Goal: Find specific page/section: Find specific page/section

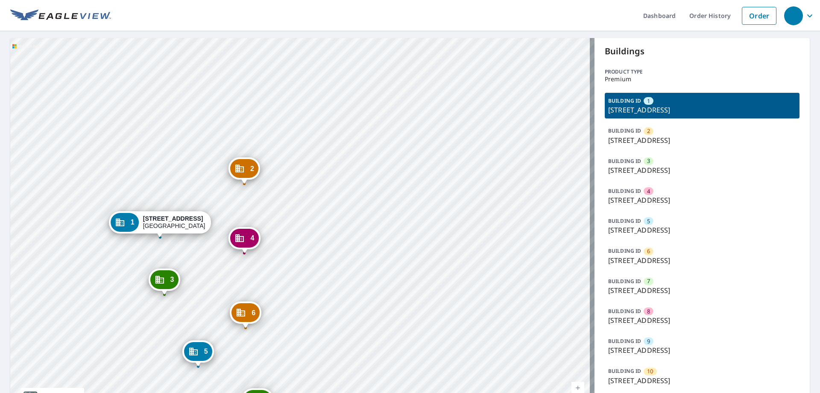
click at [321, 180] on div "2 [STREET_ADDRESS] 3 [STREET_ADDRESS] 4 [STREET_ADDRESS] 5 [STREET_ADDRESS] 6 […" at bounding box center [302, 231] width 584 height 387
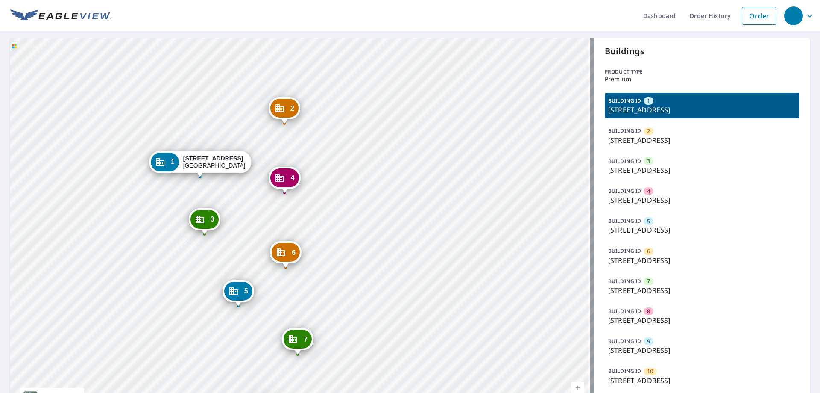
click at [638, 115] on p "[STREET_ADDRESS]" at bounding box center [702, 110] width 188 height 10
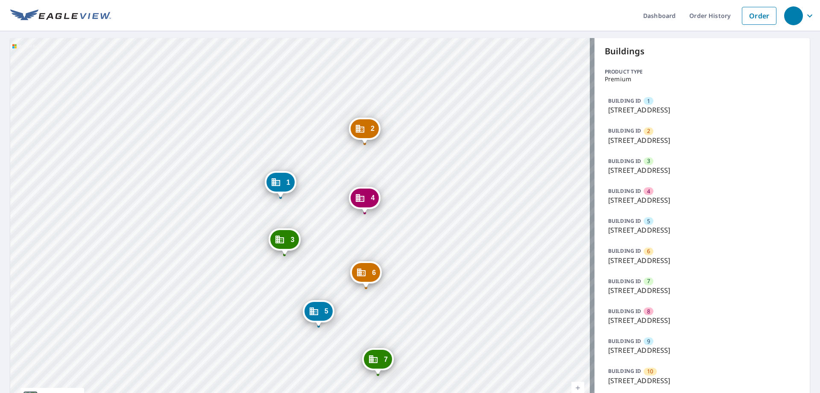
drag, startPoint x: 447, startPoint y: 268, endPoint x: 427, endPoint y: 139, distance: 130.1
click at [427, 139] on div "2 [STREET_ADDRESS] 3 [STREET_ADDRESS] 4 [STREET_ADDRESS] 5 [STREET_ADDRESS] 6 […" at bounding box center [302, 231] width 584 height 387
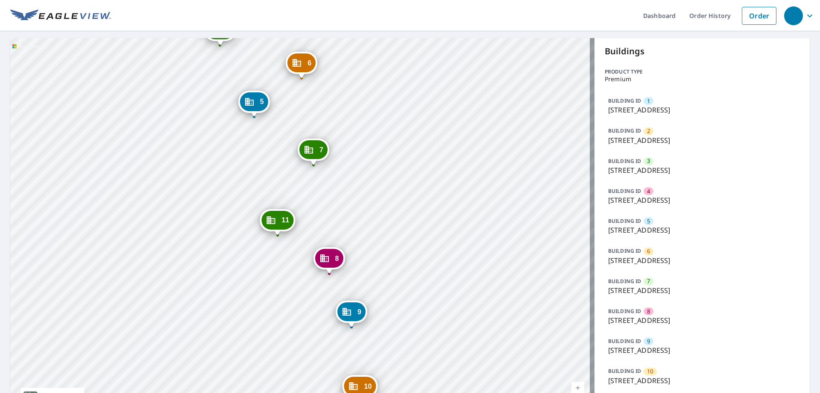
drag, startPoint x: 415, startPoint y: 279, endPoint x: 351, endPoint y: 70, distance: 219.0
click at [351, 70] on div "2 [STREET_ADDRESS] 3 [STREET_ADDRESS] 4 [STREET_ADDRESS] 5 [STREET_ADDRESS] 6 […" at bounding box center [302, 231] width 584 height 387
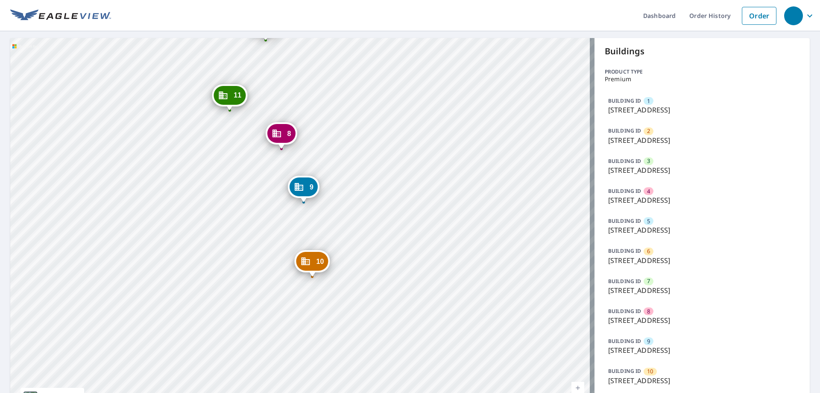
drag, startPoint x: 396, startPoint y: 282, endPoint x: 348, endPoint y: 158, distance: 133.6
click at [348, 158] on div "2 [STREET_ADDRESS] 3 [STREET_ADDRESS] 4 [STREET_ADDRESS] 5 [STREET_ADDRESS] 6 […" at bounding box center [302, 231] width 584 height 387
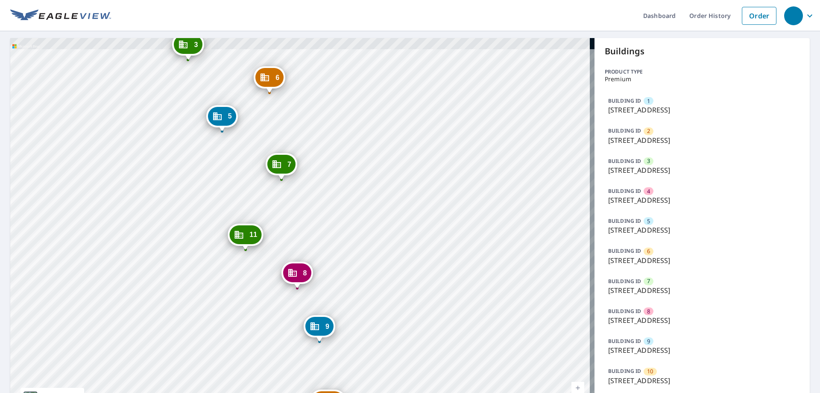
drag, startPoint x: 345, startPoint y: 212, endPoint x: 360, endPoint y: 294, distance: 83.3
click at [360, 294] on div "2 [STREET_ADDRESS] 3 [STREET_ADDRESS] 4 [STREET_ADDRESS] 5 [STREET_ADDRESS] 6 […" at bounding box center [302, 231] width 584 height 387
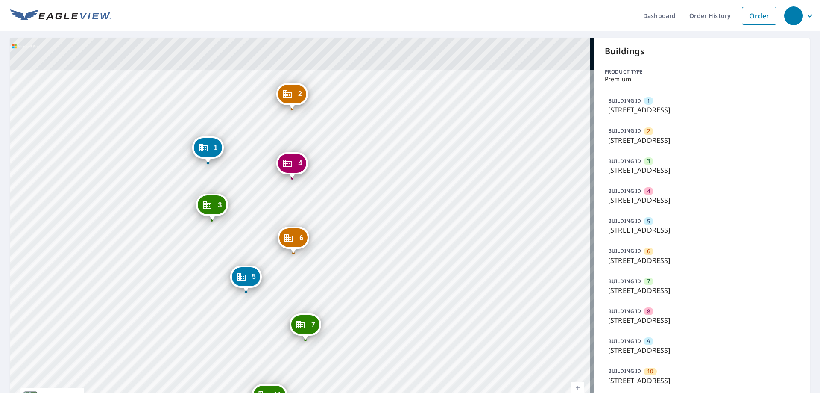
drag, startPoint x: 331, startPoint y: 148, endPoint x: 355, endPoint y: 308, distance: 162.0
click at [355, 308] on div "2 [STREET_ADDRESS] 3 [STREET_ADDRESS] 4 [STREET_ADDRESS] 5 [STREET_ADDRESS] 6 […" at bounding box center [302, 231] width 584 height 387
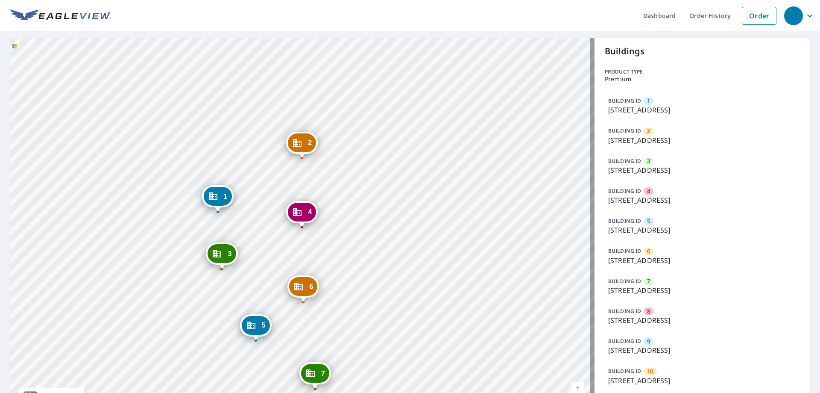
click at [345, 211] on div "2 [STREET_ADDRESS] 3 [STREET_ADDRESS] 4 [STREET_ADDRESS] 5 [STREET_ADDRESS] 6 […" at bounding box center [302, 231] width 584 height 387
